Goal: Task Accomplishment & Management: Complete application form

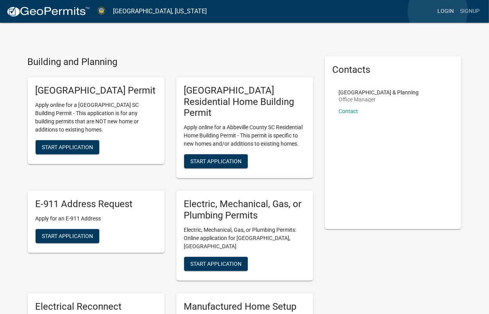
click at [438, 11] on link "Login" at bounding box center [445, 11] width 23 height 15
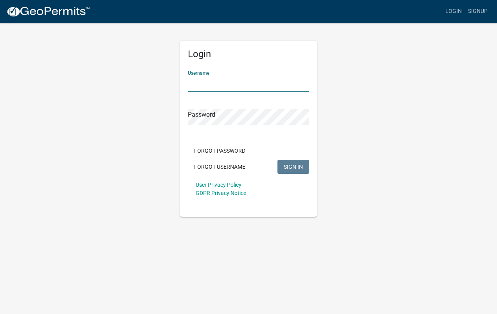
click at [210, 83] on input "Username" at bounding box center [248, 83] width 121 height 16
type input "[EMAIL_ADDRESS][DOMAIN_NAME]"
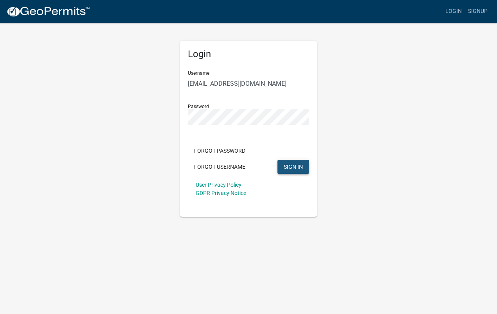
click at [295, 169] on span "SIGN IN" at bounding box center [292, 166] width 19 height 6
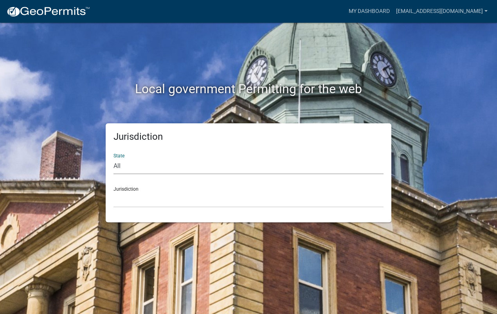
click at [141, 166] on select "All [US_STATE] [US_STATE] [US_STATE] [US_STATE] [US_STATE] [US_STATE] [US_STATE…" at bounding box center [248, 166] width 270 height 16
select select "[US_STATE]"
click at [113, 158] on select "All [US_STATE] [US_STATE] [US_STATE] [US_STATE] [US_STATE] [US_STATE] [US_STATE…" at bounding box center [248, 166] width 270 height 16
click at [117, 202] on select "[GEOGRAPHIC_DATA], [US_STATE] [GEOGRAPHIC_DATA], [US_STATE]" at bounding box center [248, 199] width 270 height 16
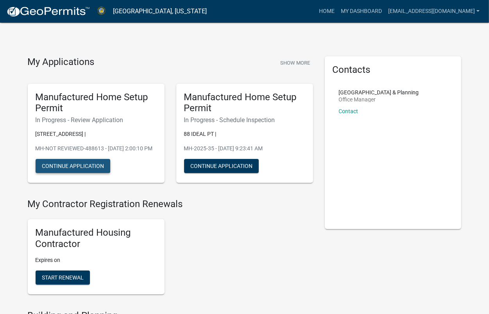
click at [66, 173] on button "Continue Application" at bounding box center [73, 166] width 75 height 14
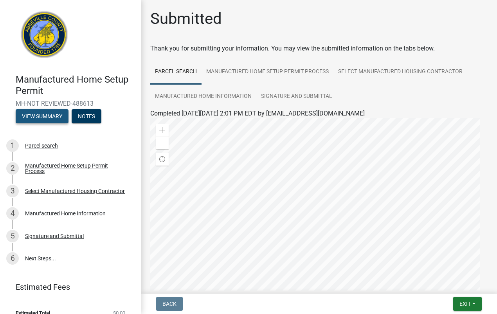
click at [50, 118] on button "View Summary" at bounding box center [42, 116] width 53 height 14
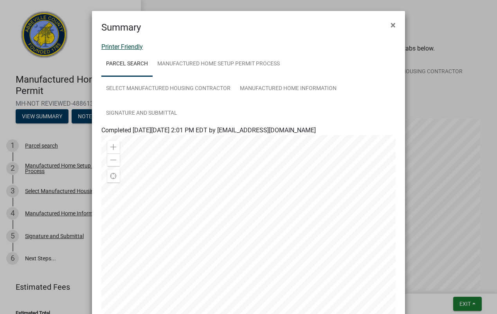
click at [134, 48] on link "Printer Friendly" at bounding box center [121, 46] width 41 height 7
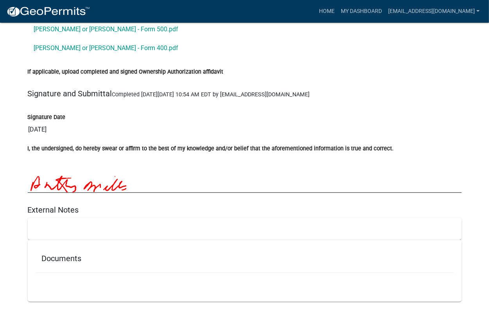
scroll to position [1217, 0]
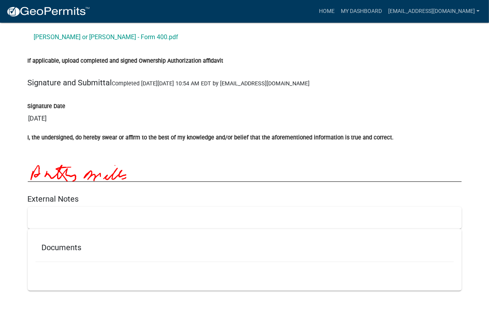
click at [41, 210] on div at bounding box center [245, 217] width 434 height 22
click at [41, 214] on div at bounding box center [245, 217] width 434 height 22
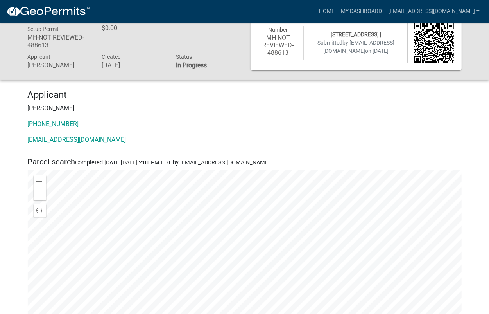
scroll to position [0, 0]
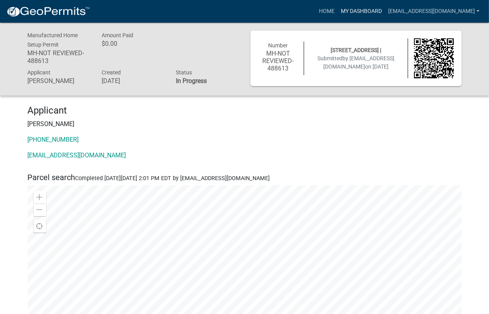
click at [338, 12] on link "My Dashboard" at bounding box center [361, 11] width 47 height 15
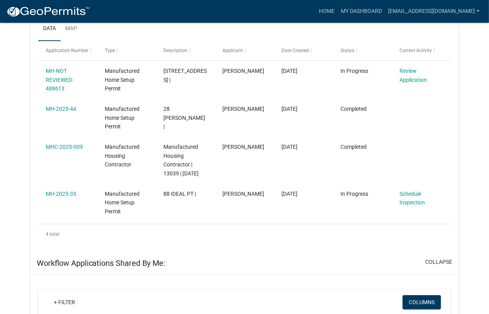
scroll to position [182, 0]
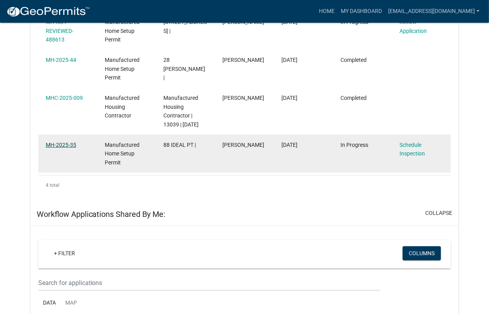
click at [50, 148] on link "MH-2025-35" at bounding box center [61, 145] width 30 height 6
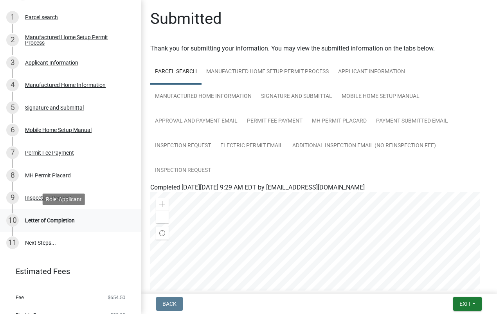
scroll to position [147, 0]
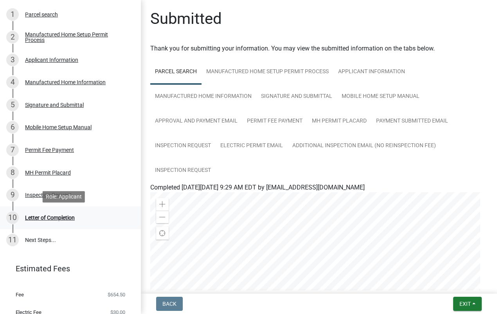
click at [60, 218] on div "Letter of Completion" at bounding box center [50, 217] width 50 height 5
click at [59, 219] on div "Letter of Completion" at bounding box center [50, 217] width 50 height 5
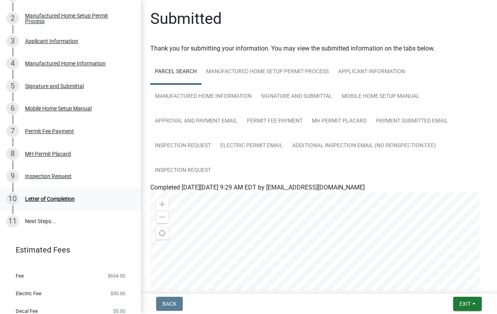
scroll to position [149, 0]
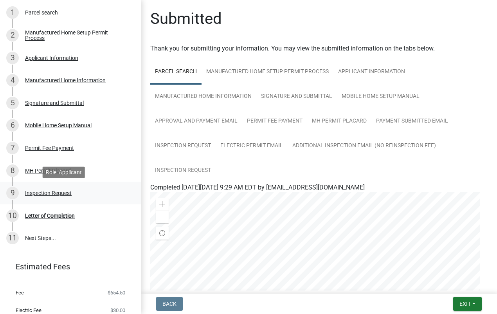
click at [59, 193] on div "Inspection Request" at bounding box center [48, 192] width 47 height 5
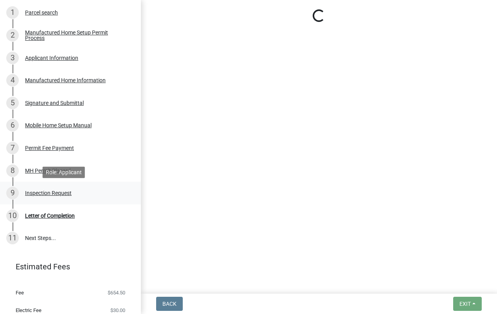
select select "dde82eb7-4e9f-4197-ae85-f9aafdb44678"
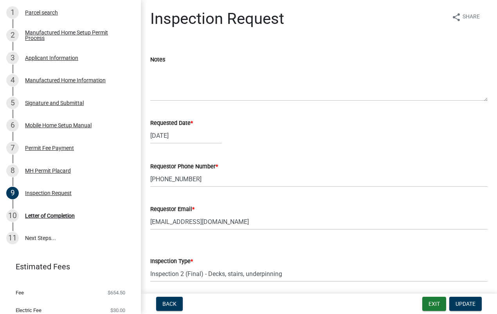
scroll to position [0, 0]
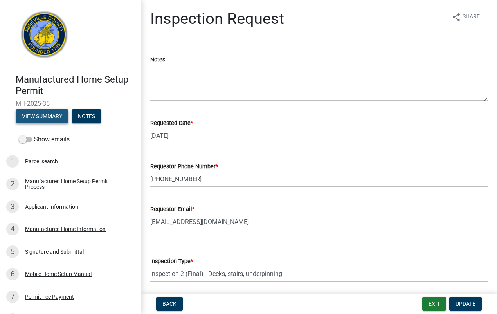
click at [55, 113] on button "View Summary" at bounding box center [42, 116] width 53 height 14
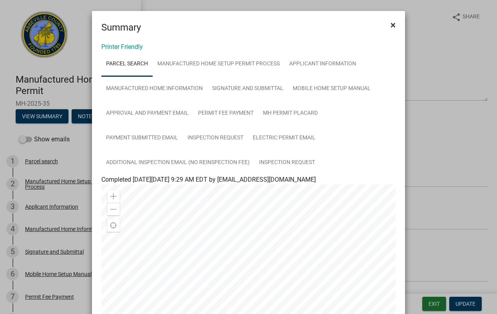
click at [390, 26] on span "×" at bounding box center [392, 25] width 5 height 11
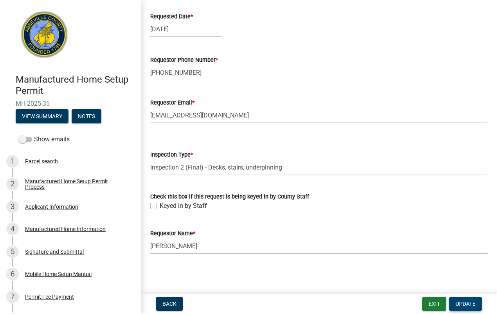
click at [458, 306] on button "Update" at bounding box center [465, 303] width 32 height 14
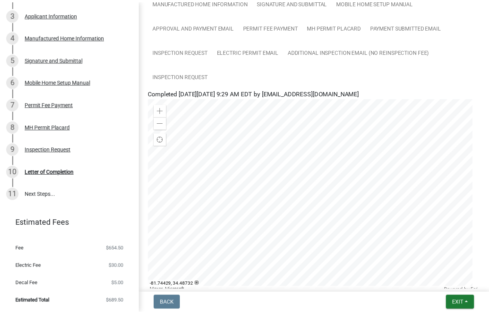
scroll to position [186, 0]
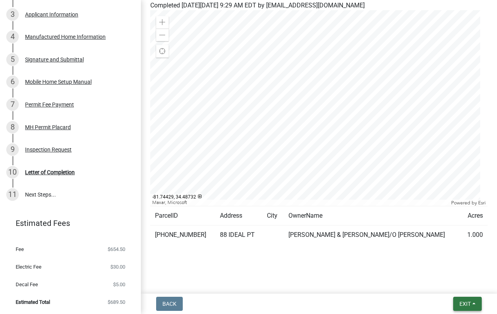
click at [465, 302] on span "Exit" at bounding box center [464, 303] width 11 height 6
click at [438, 281] on button "Save & Exit" at bounding box center [450, 282] width 63 height 19
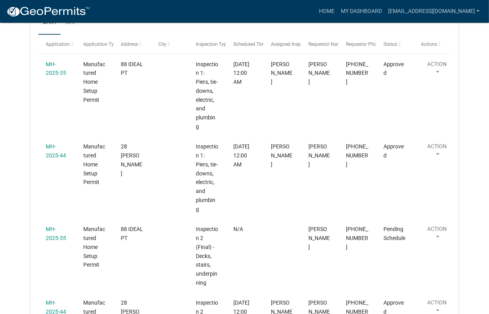
scroll to position [929, 0]
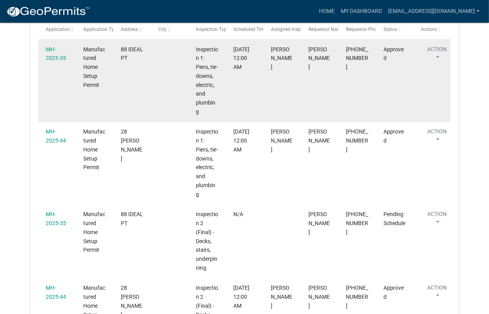
click at [440, 65] on button "Action" at bounding box center [437, 55] width 32 height 20
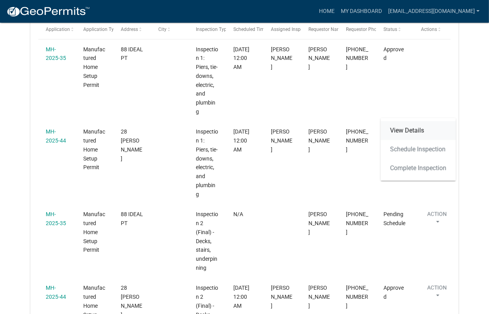
click at [416, 127] on link "View Details" at bounding box center [418, 130] width 75 height 19
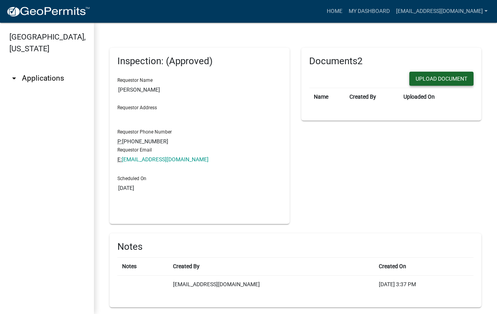
click at [434, 79] on button "Upload Document" at bounding box center [441, 79] width 64 height 14
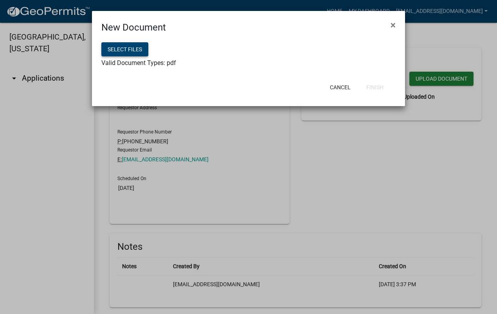
click at [129, 47] on button "Select files" at bounding box center [124, 49] width 47 height 14
click at [343, 90] on button "Cancel" at bounding box center [339, 87] width 33 height 14
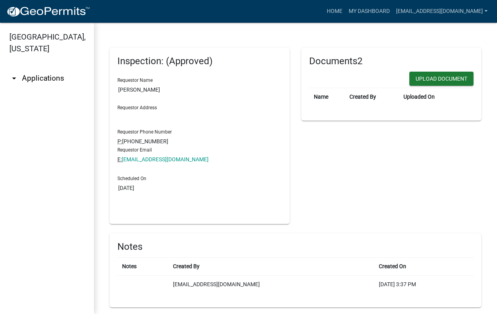
click at [33, 80] on link "arrow_drop_down Applications" at bounding box center [47, 78] width 94 height 19
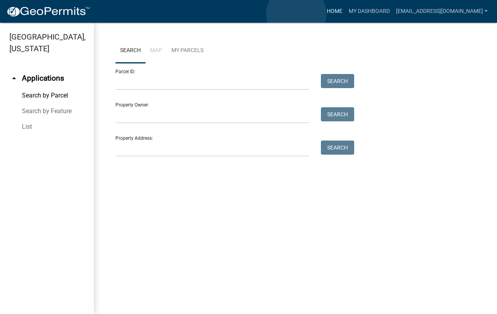
click at [323, 14] on link "Home" at bounding box center [334, 11] width 22 height 15
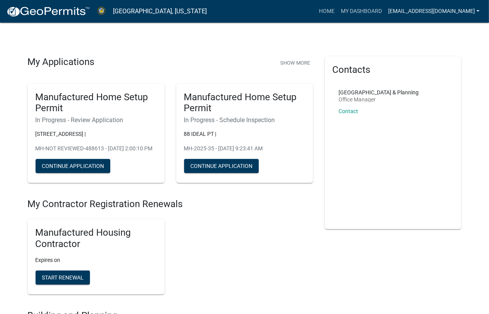
click at [466, 13] on link "[EMAIL_ADDRESS][DOMAIN_NAME]" at bounding box center [434, 11] width 98 height 15
click at [436, 78] on link "Logout" at bounding box center [449, 76] width 67 height 19
